Goal: Transaction & Acquisition: Purchase product/service

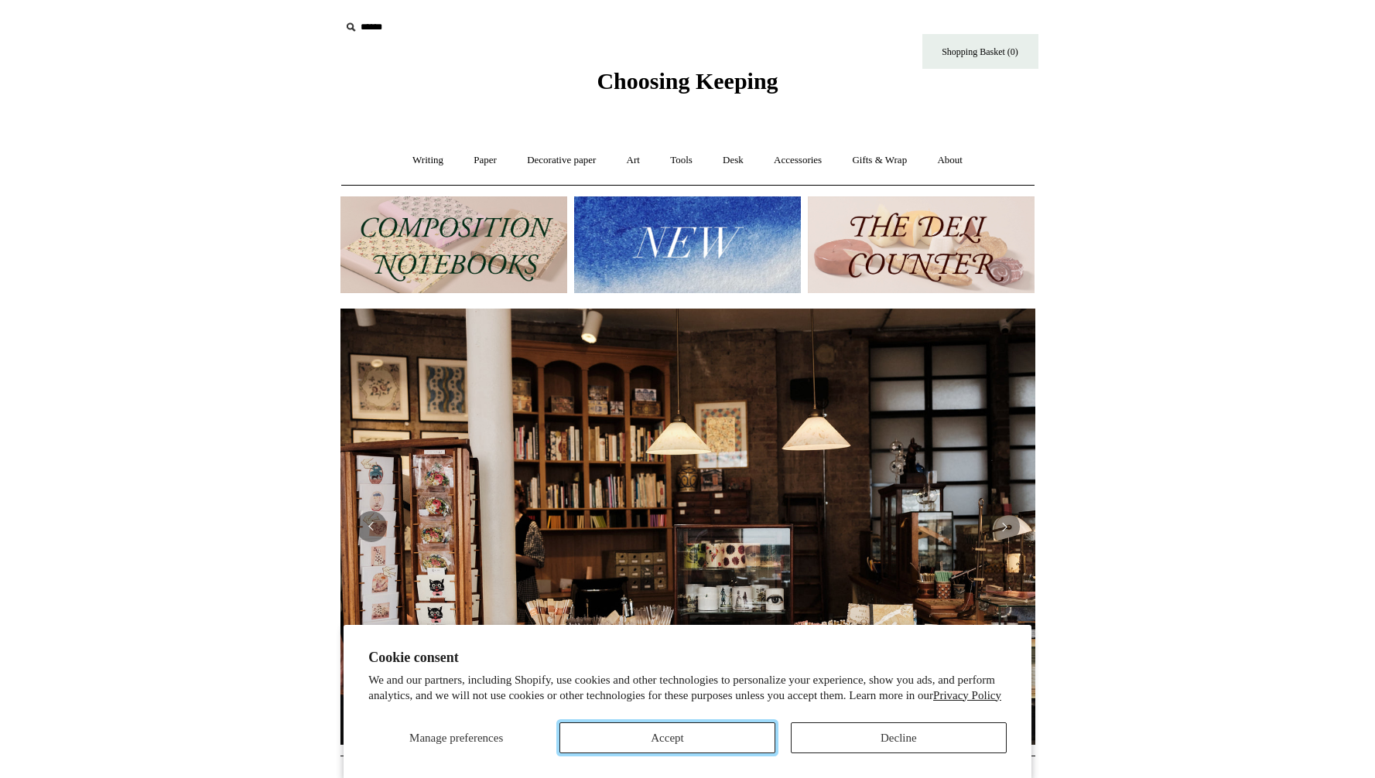
click at [675, 730] on button "Accept" at bounding box center [667, 738] width 216 height 31
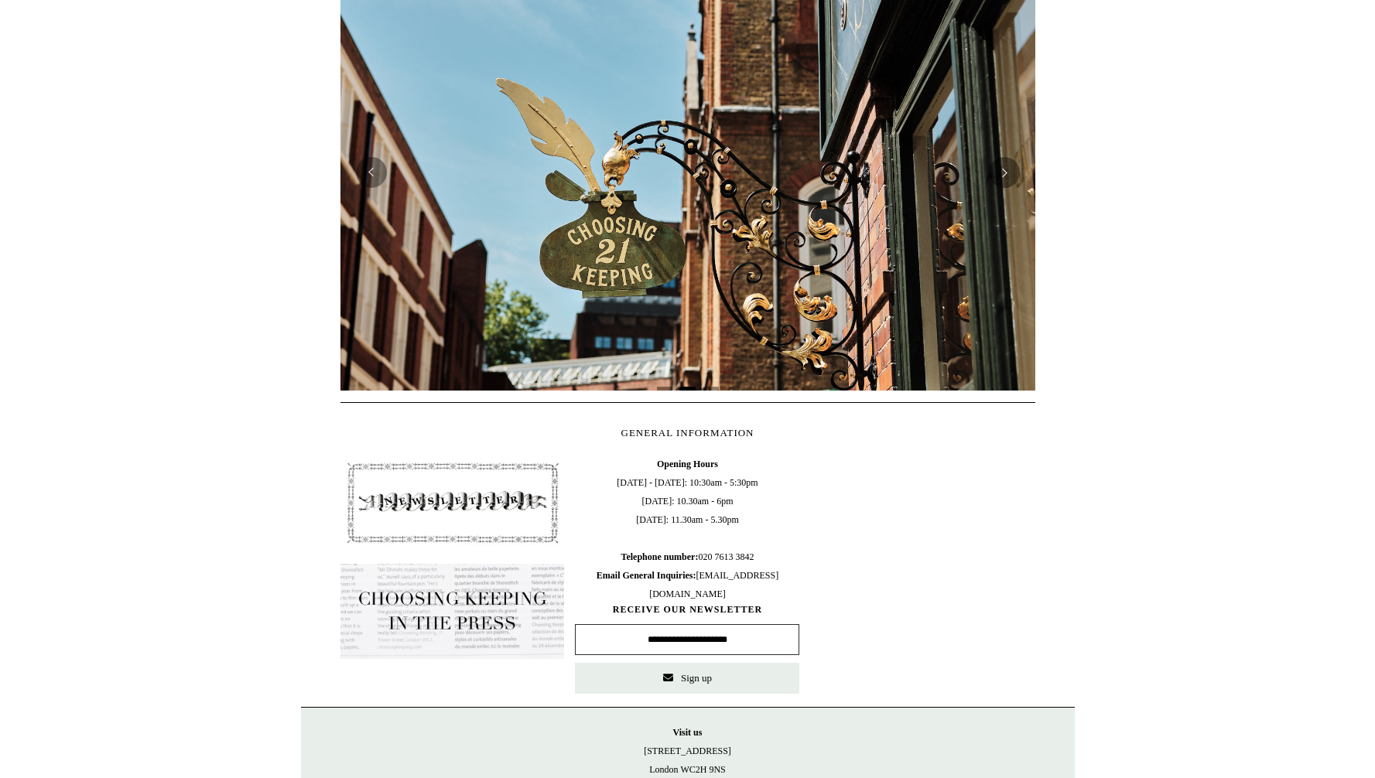
scroll to position [288, 0]
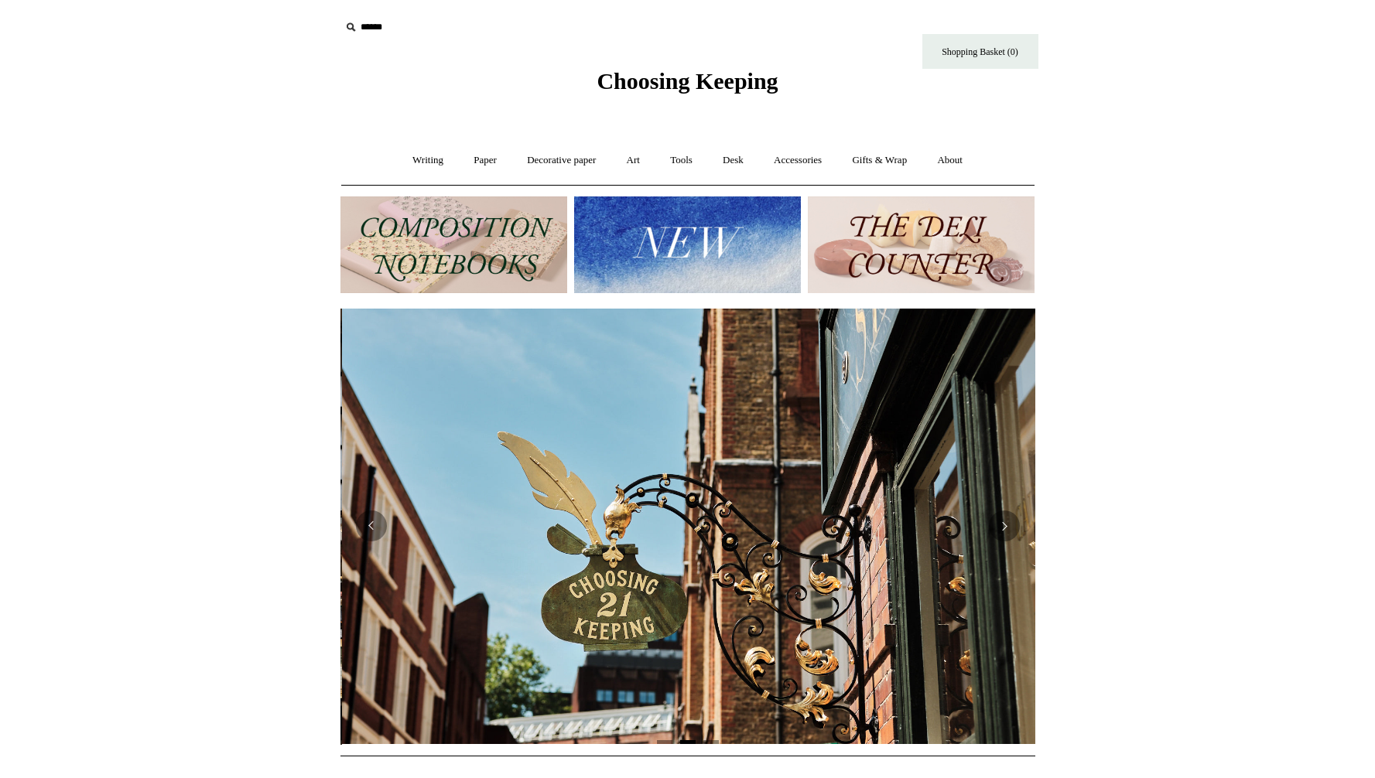
scroll to position [0, 695]
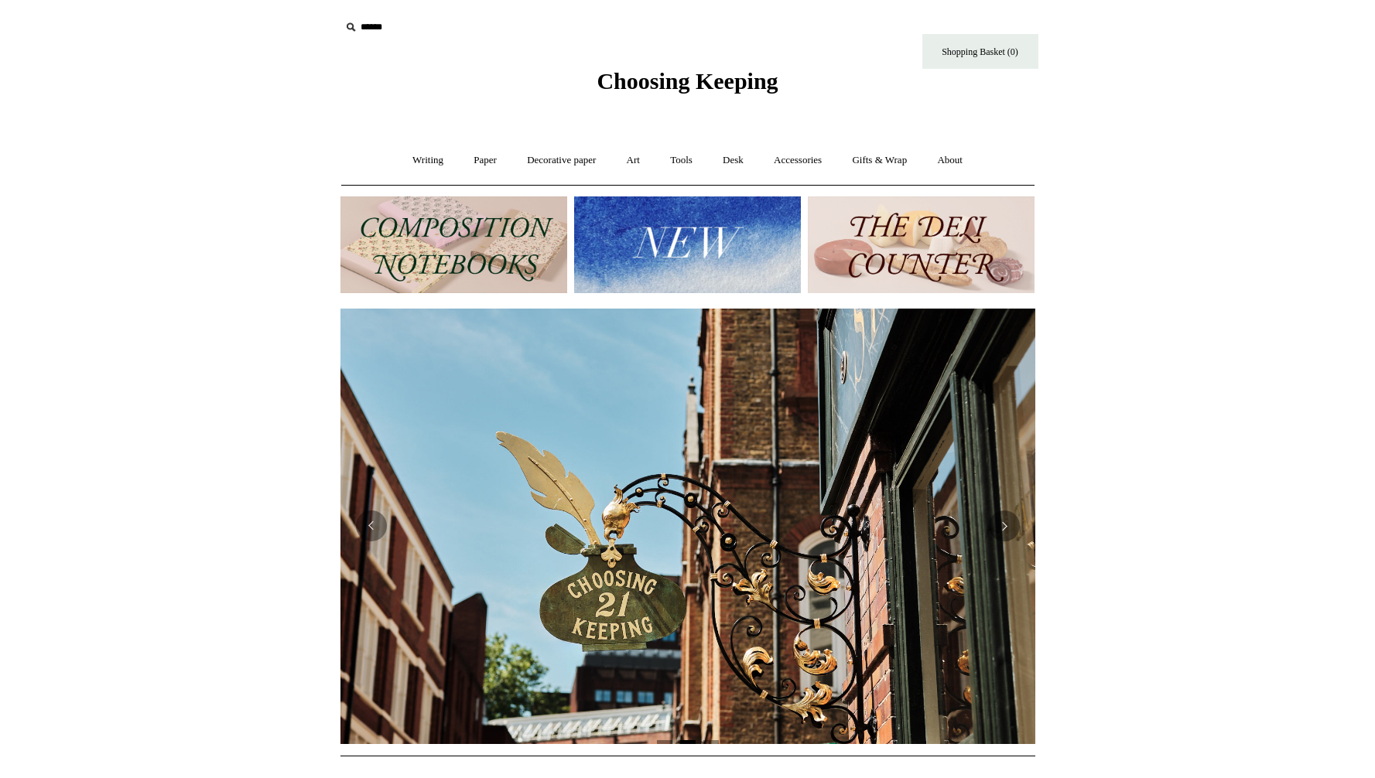
click at [360, 31] on input "text" at bounding box center [435, 27] width 190 height 29
type input "********"
click at [509, 13] on input "*" at bounding box center [516, 26] width 15 height 27
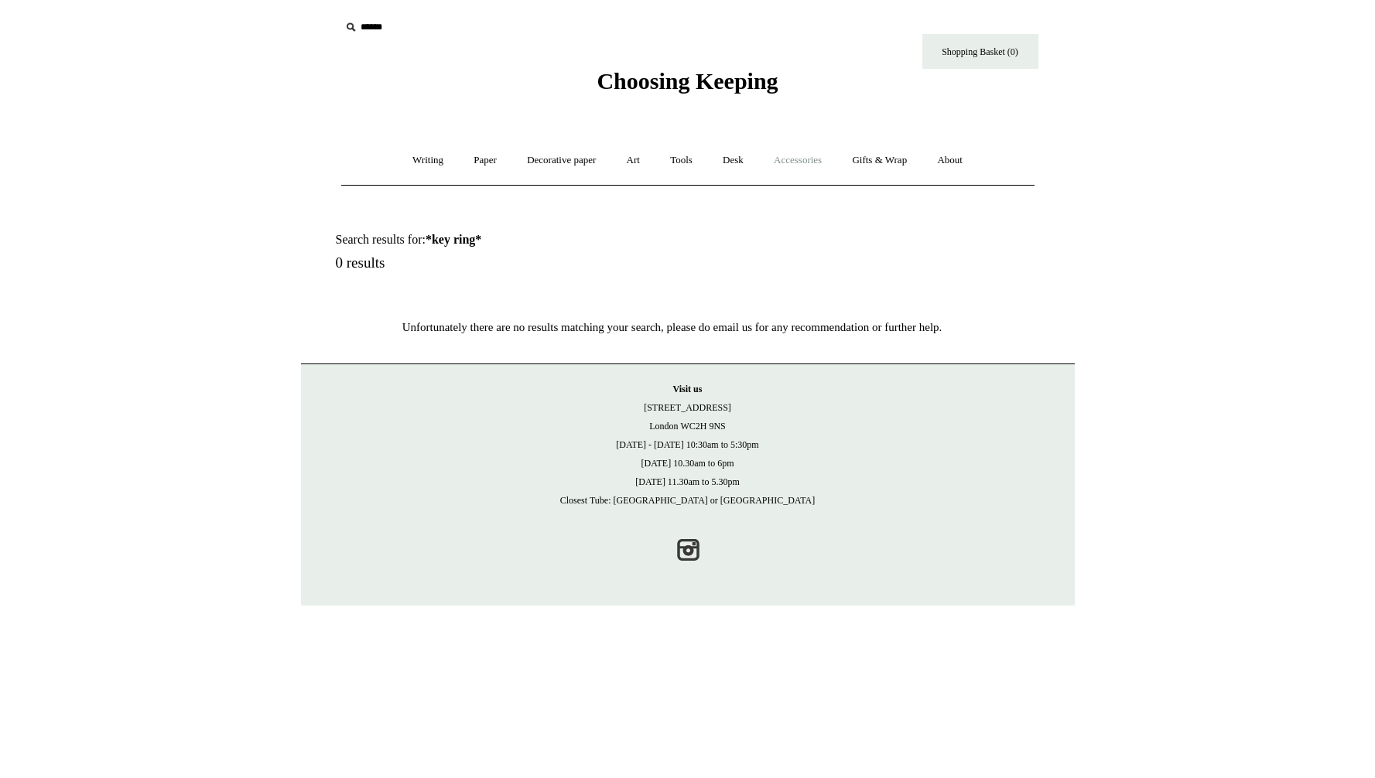
click at [809, 164] on link "Accessories +" at bounding box center [798, 160] width 76 height 41
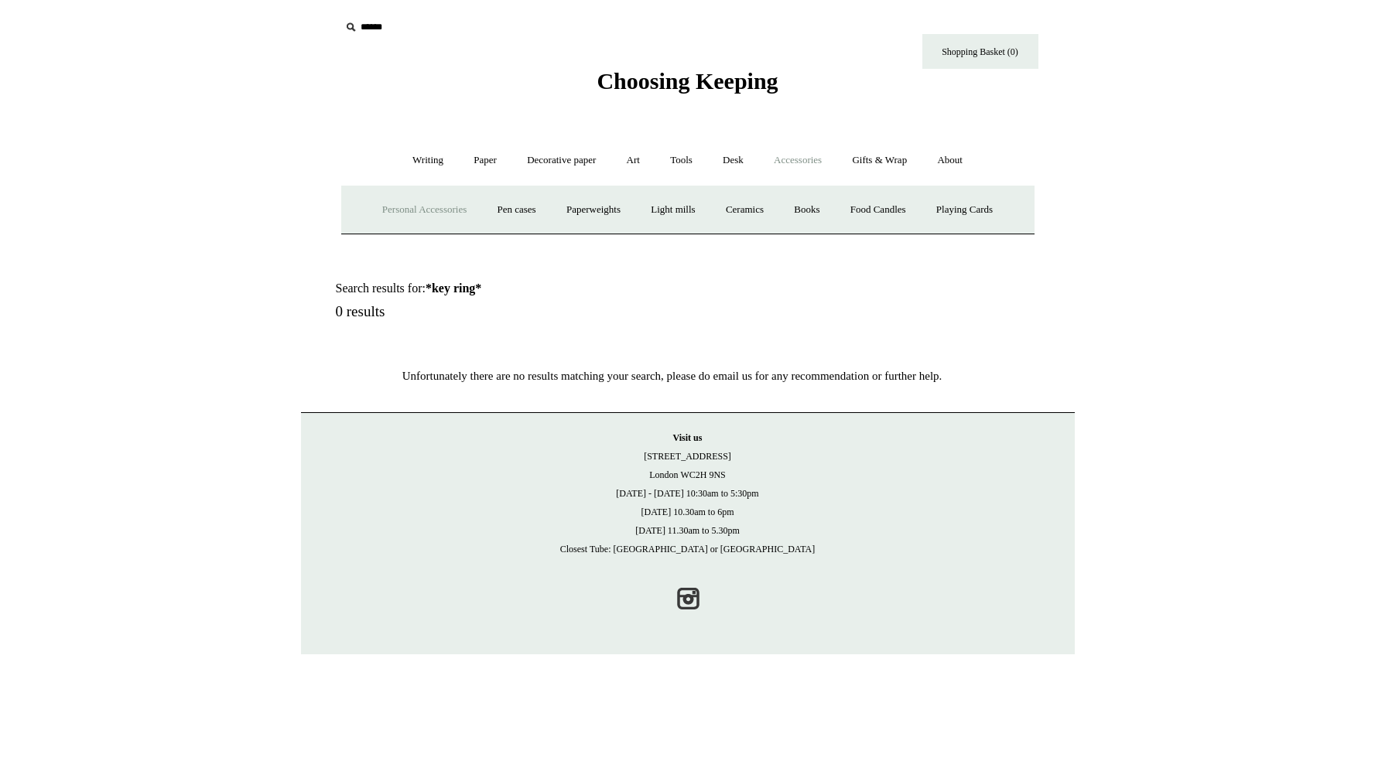
click at [405, 212] on link "Personal Accessories +" at bounding box center [424, 210] width 112 height 41
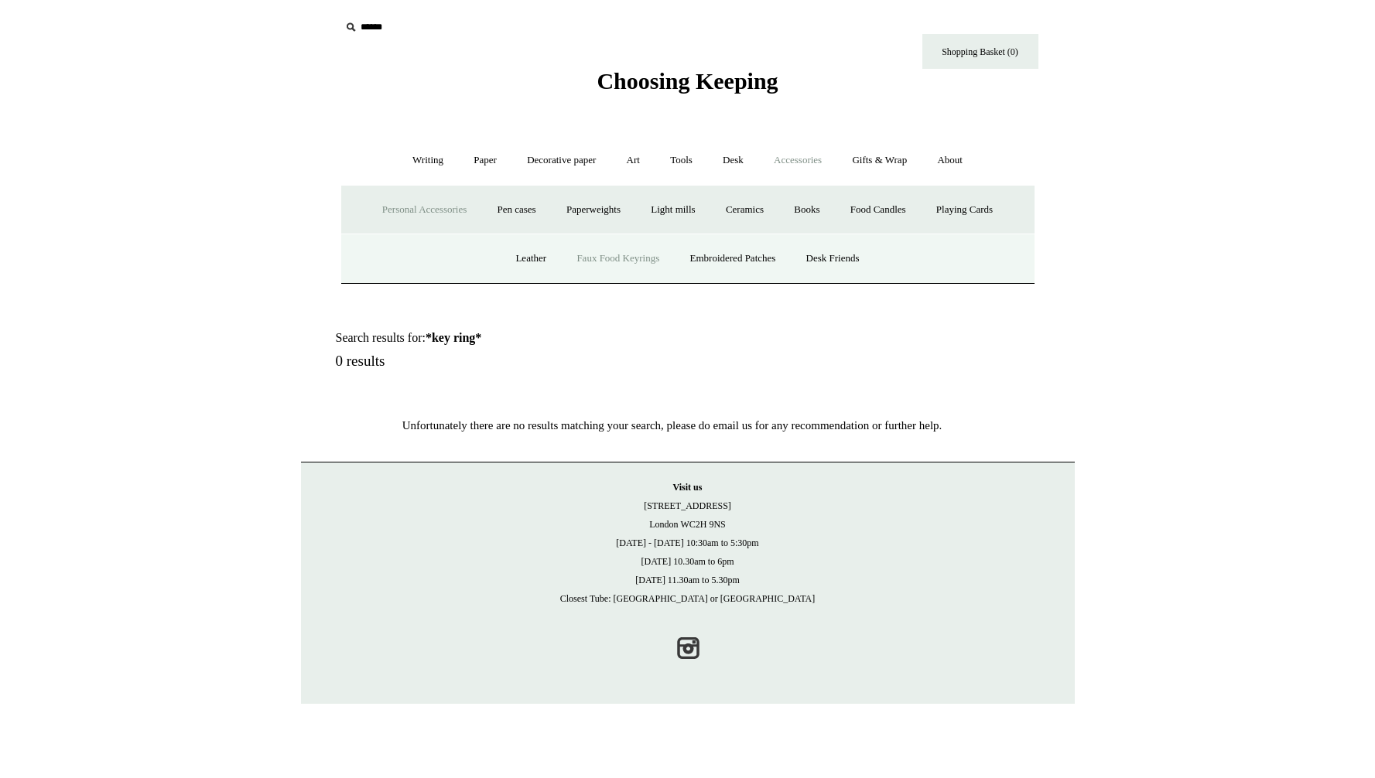
click at [583, 261] on link "Faux Food Keyrings" at bounding box center [617, 258] width 111 height 41
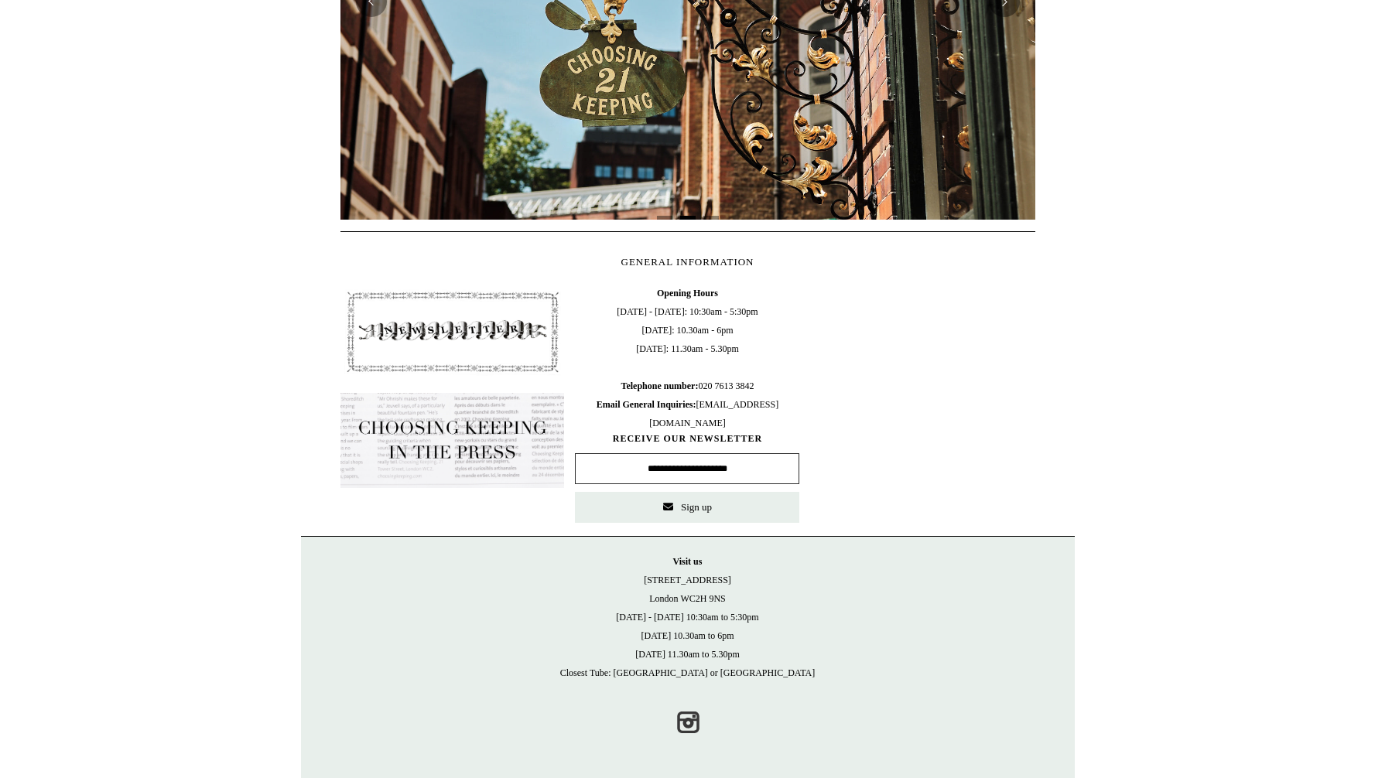
scroll to position [525, 0]
